Goal: Obtain resource: Obtain resource

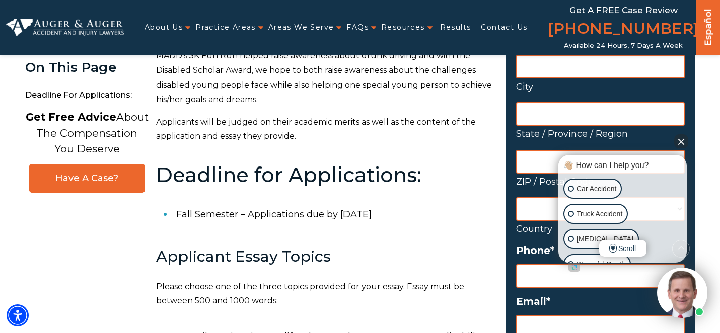
scroll to position [344, 0]
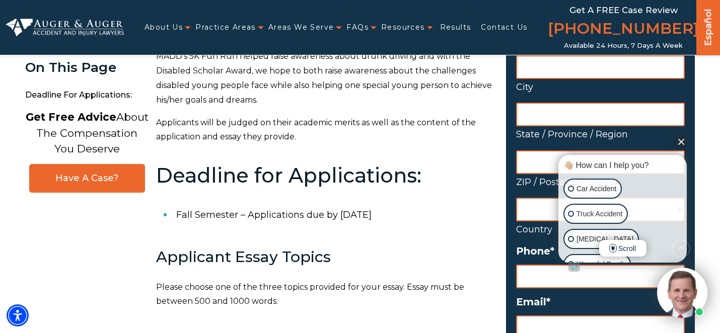
drag, startPoint x: 262, startPoint y: 211, endPoint x: 412, endPoint y: 222, distance: 150.9
click at [412, 222] on li "Fall Semester – Applications due by [DATE]" at bounding box center [334, 215] width 317 height 26
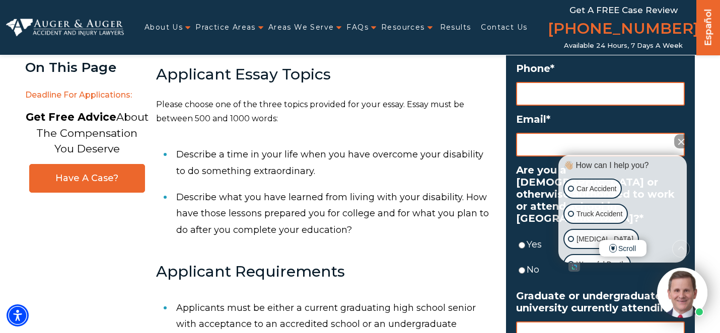
scroll to position [541, 0]
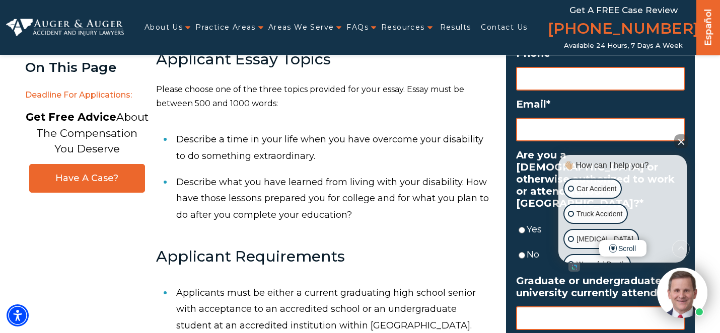
click at [679, 138] on button "Close Intaker Chat Widget" at bounding box center [681, 141] width 14 height 14
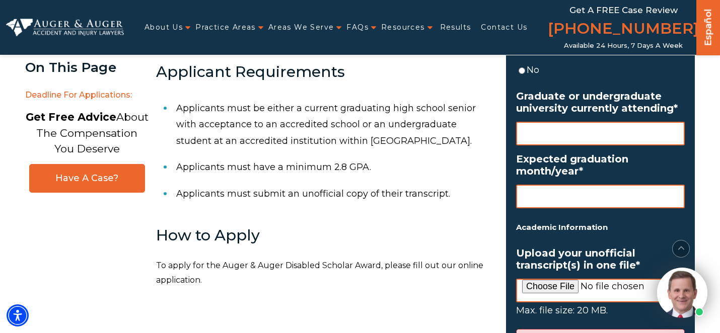
scroll to position [727, 0]
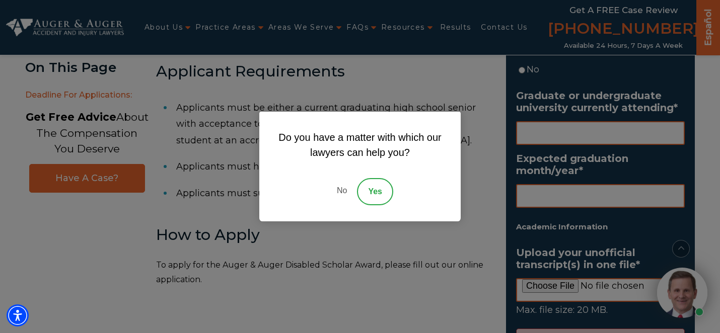
click at [341, 191] on link "No" at bounding box center [342, 191] width 30 height 27
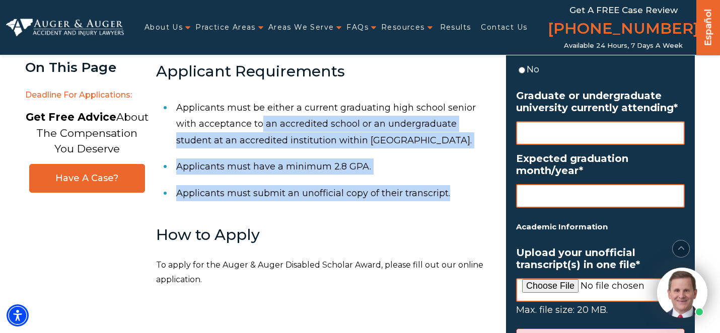
drag, startPoint x: 263, startPoint y: 131, endPoint x: 335, endPoint y: 202, distance: 100.7
click at [335, 202] on ul "Applicants must be either a current graduating high school senior with acceptan…" at bounding box center [325, 151] width 338 height 112
click at [335, 202] on li "Applicants must submit an unofficial copy of their transcript." at bounding box center [334, 193] width 317 height 26
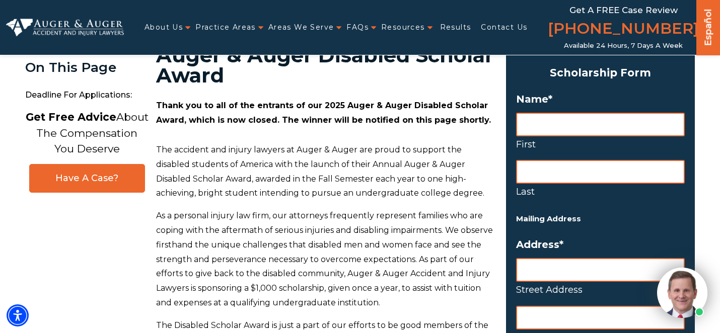
scroll to position [0, 0]
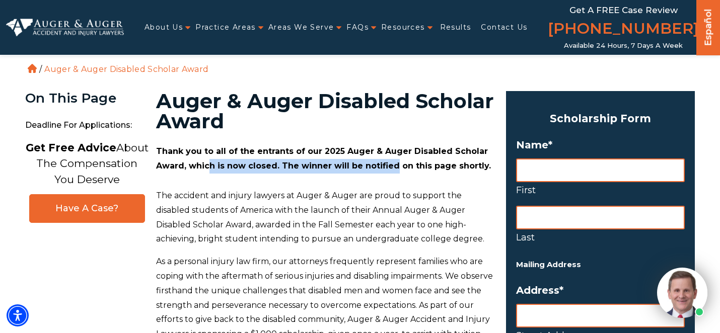
drag, startPoint x: 206, startPoint y: 163, endPoint x: 390, endPoint y: 168, distance: 184.7
click at [390, 168] on strong "Thank you to all of the entrants of our 2025 Auger & Auger Disabled Scholar Awa…" at bounding box center [323, 158] width 335 height 24
drag, startPoint x: 380, startPoint y: 168, endPoint x: 323, endPoint y: 164, distance: 57.5
click at [323, 164] on strong "Thank you to all of the entrants of our 2025 Auger & Auger Disabled Scholar Awa…" at bounding box center [323, 158] width 335 height 24
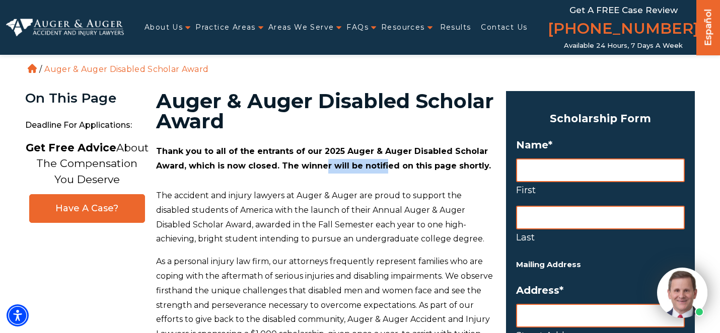
click at [323, 164] on strong "Thank you to all of the entrants of our 2025 Auger & Auger Disabled Scholar Awa…" at bounding box center [323, 158] width 335 height 24
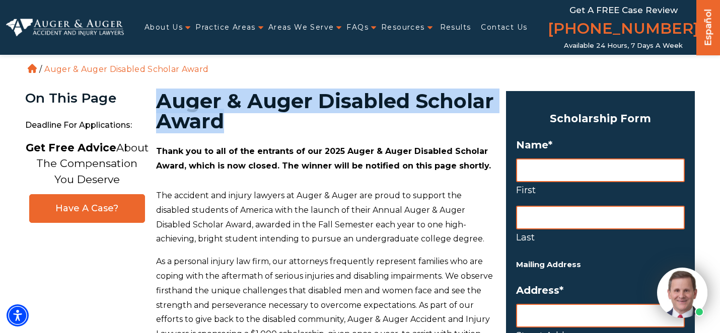
drag, startPoint x: 162, startPoint y: 100, endPoint x: 393, endPoint y: 120, distance: 232.9
click at [393, 120] on h1 "Auger & Auger Disabled Scholar Award" at bounding box center [325, 111] width 338 height 40
copy h1 "Auger & Auger Disabled Scholar Award"
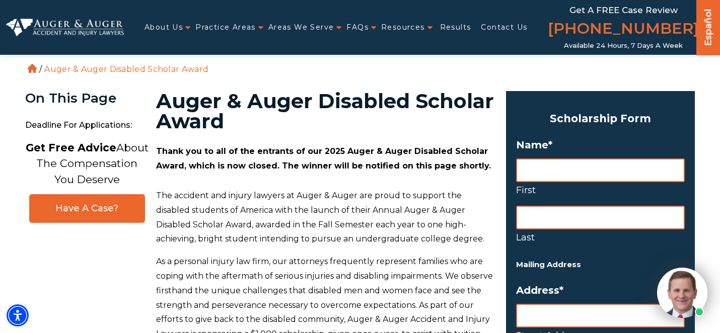
click at [362, 301] on p "As a personal injury law firm, our attorneys frequently represent families who …" at bounding box center [325, 306] width 338 height 102
